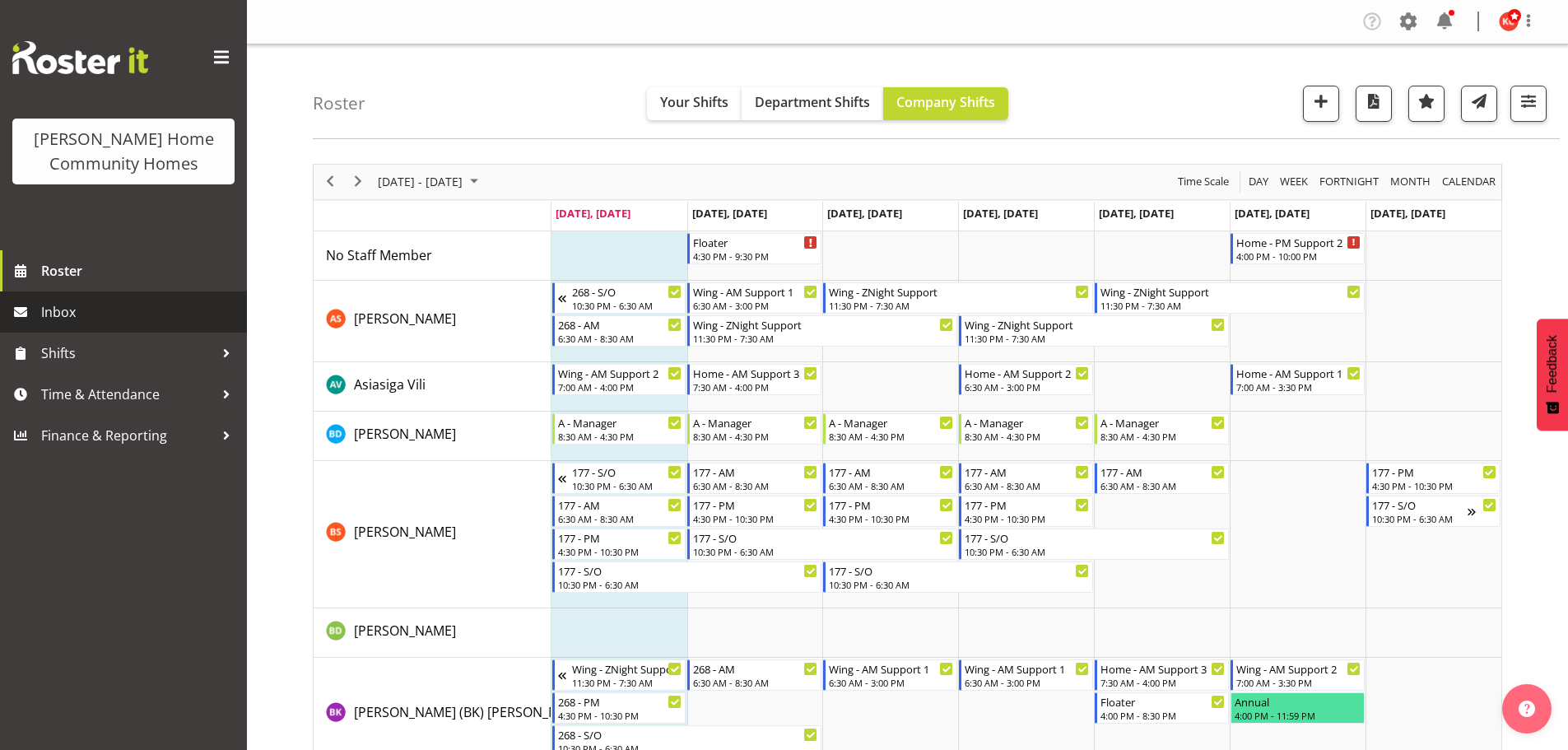
click at [53, 324] on span "Inbox" at bounding box center [140, 312] width 198 height 25
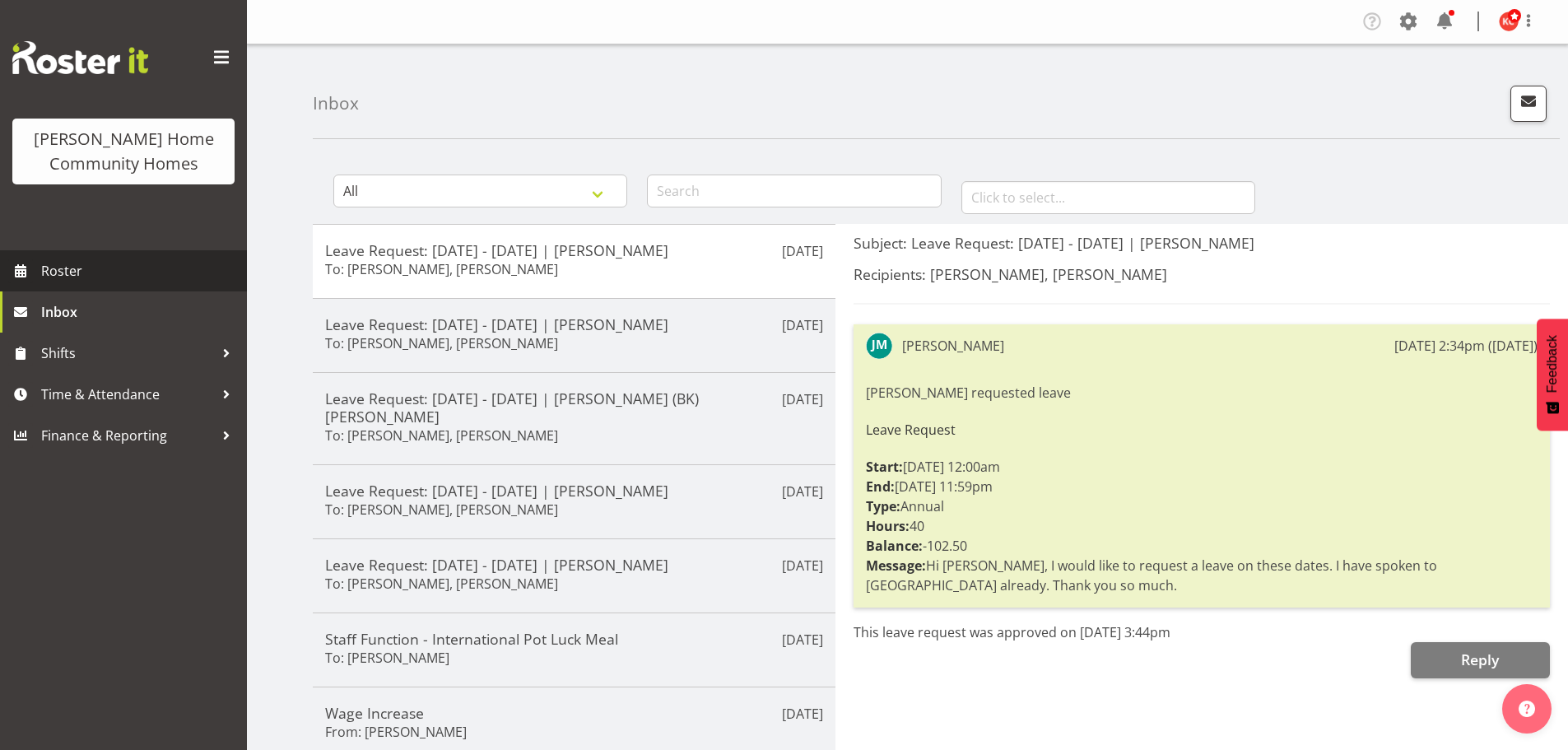
click at [52, 266] on span "Roster" at bounding box center [140, 271] width 198 height 25
